Goal: Information Seeking & Learning: Understand process/instructions

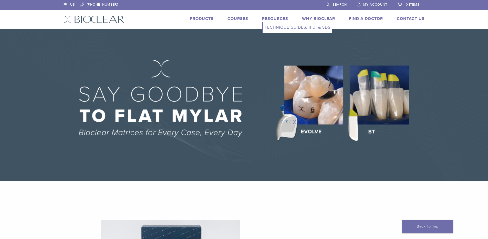
click at [279, 18] on link "Resources" at bounding box center [275, 18] width 26 height 5
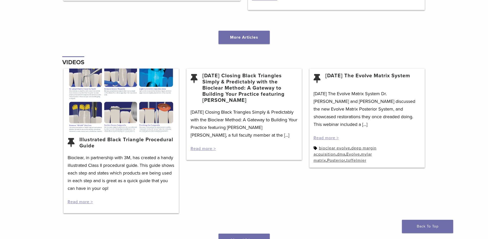
scroll to position [760, 0]
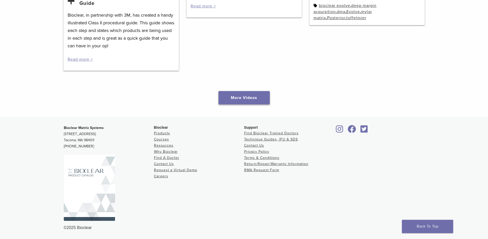
click at [249, 96] on link "More Videos" at bounding box center [243, 97] width 51 height 13
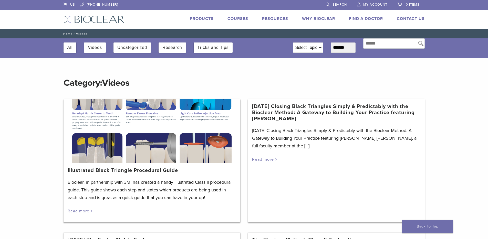
click at [90, 210] on link "Read more >" at bounding box center [80, 211] width 25 height 5
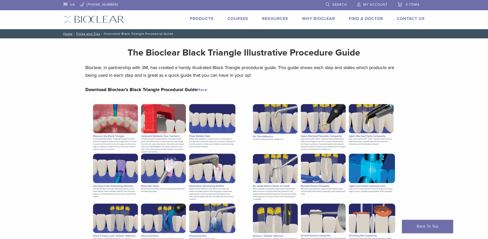
click at [204, 89] on link "Here" at bounding box center [202, 89] width 10 height 5
click at [271, 16] on li "Resources Expand child menu Technique Guides, IFU, & SDS" at bounding box center [275, 19] width 26 height 6
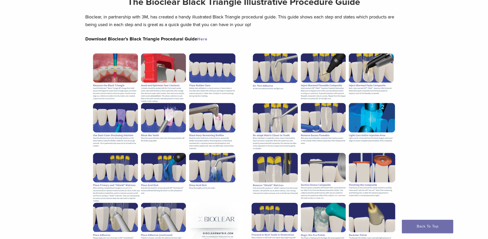
scroll to position [10, 0]
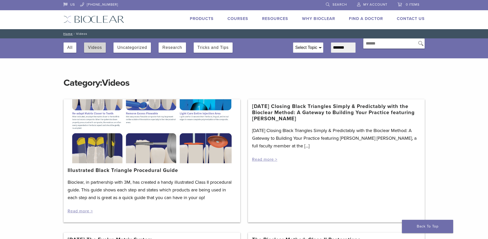
click at [95, 50] on button "Videos" at bounding box center [95, 47] width 14 height 10
click at [100, 44] on button "Videos" at bounding box center [95, 47] width 14 height 10
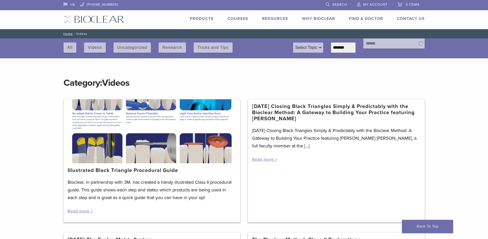
scroll to position [47, 0]
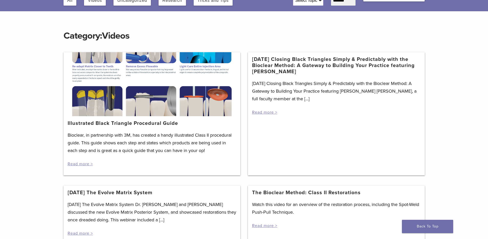
click at [180, 133] on p "Bioclear, in partnership with 3M, has created a handy illustrated Class II proc…" at bounding box center [152, 142] width 168 height 23
click at [141, 124] on link "Illustrated Black Triangle Procedural Guide" at bounding box center [123, 123] width 110 height 6
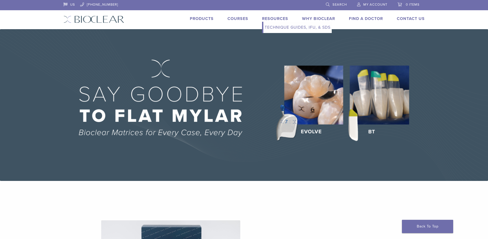
click at [276, 28] on link "Technique Guides, IFU, & SDS" at bounding box center [297, 27] width 68 height 11
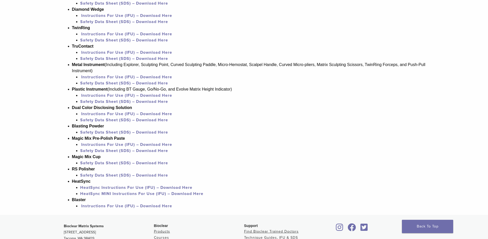
scroll to position [490, 0]
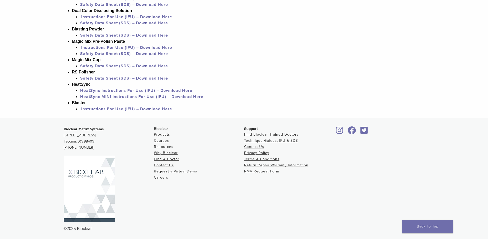
click at [162, 149] on link "Resources" at bounding box center [163, 147] width 19 height 4
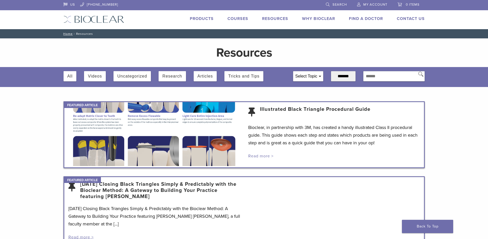
click at [262, 157] on link "Read more >" at bounding box center [260, 156] width 25 height 5
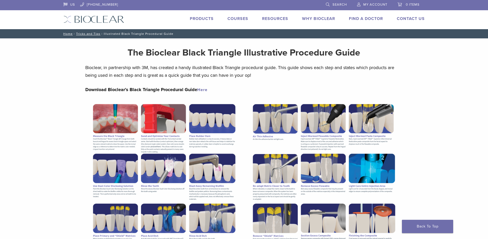
click at [202, 89] on link "Here" at bounding box center [202, 89] width 10 height 5
